Goal: Transaction & Acquisition: Download file/media

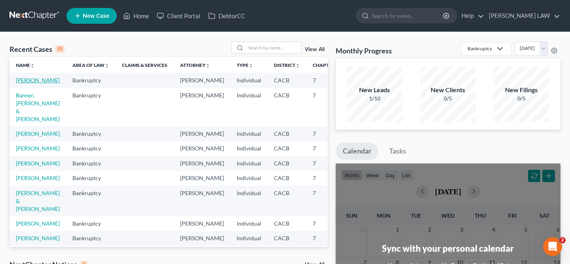
click at [24, 84] on link "[PERSON_NAME]" at bounding box center [38, 80] width 44 height 7
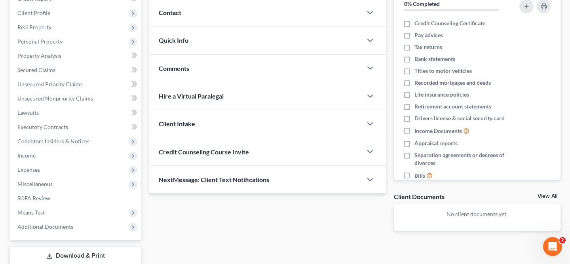
scroll to position [156, 0]
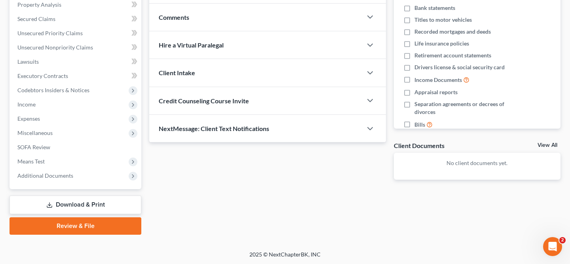
click at [100, 200] on link "Download & Print" at bounding box center [76, 205] width 132 height 19
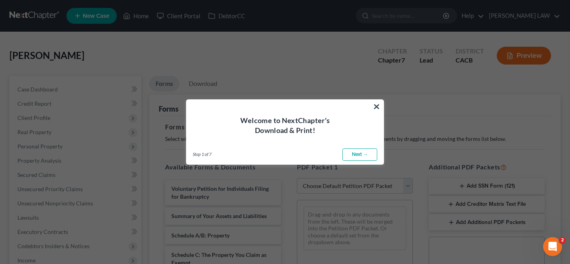
click at [381, 105] on div "Welcome to NextChapter's Download & Print!" at bounding box center [285, 118] width 197 height 36
click at [376, 103] on button "×" at bounding box center [377, 106] width 8 height 13
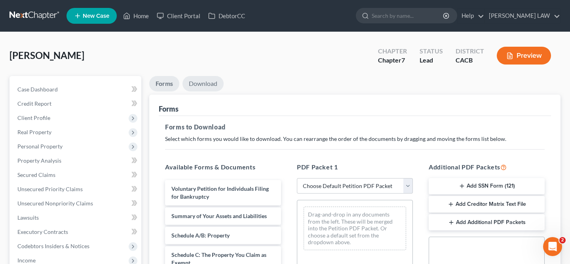
click at [216, 82] on link "Download" at bounding box center [203, 83] width 41 height 15
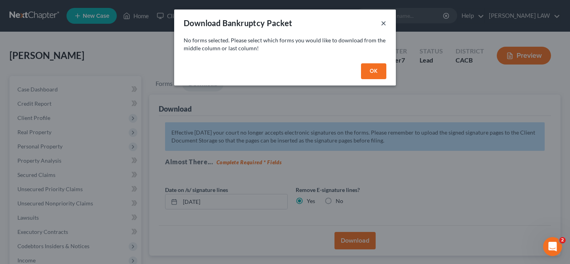
click at [383, 19] on button "×" at bounding box center [384, 23] width 6 height 10
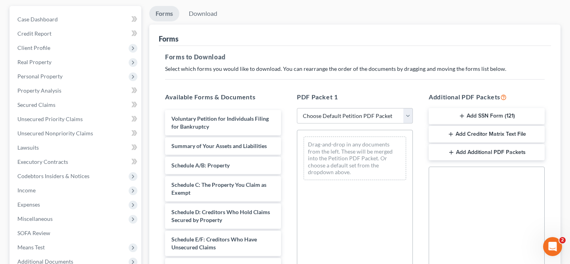
scroll to position [70, 0]
click at [446, 135] on button "Add Creditor Matrix Text File" at bounding box center [487, 134] width 116 height 17
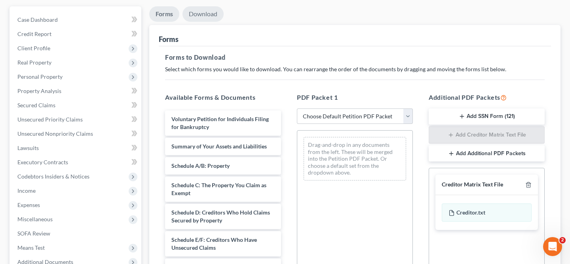
click at [204, 19] on link "Download" at bounding box center [203, 13] width 41 height 15
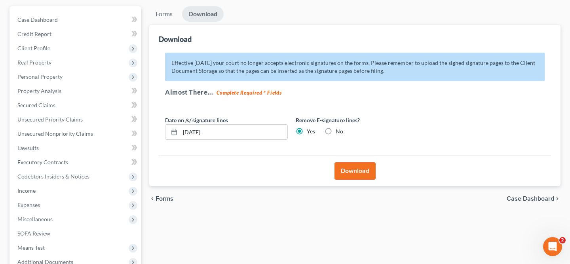
click at [346, 164] on button "Download" at bounding box center [355, 170] width 41 height 17
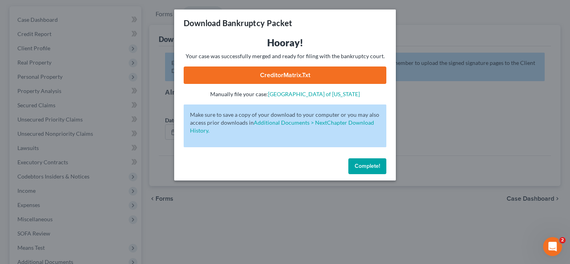
click at [277, 73] on link "CreditorMatrix.txt" at bounding box center [285, 75] width 203 height 17
